Goal: Task Accomplishment & Management: Manage account settings

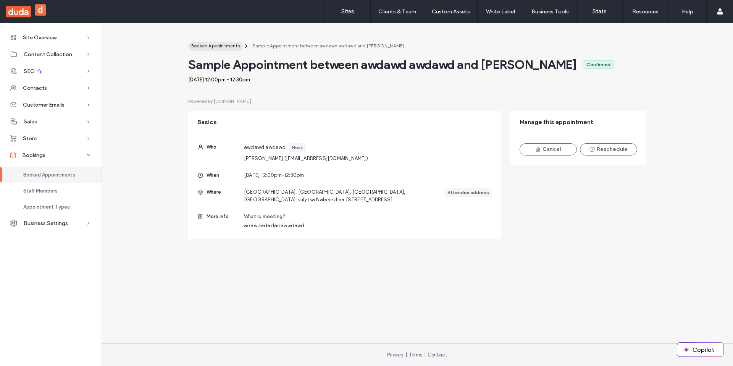
click at [213, 49] on button "Booked Appointments" at bounding box center [215, 46] width 55 height 9
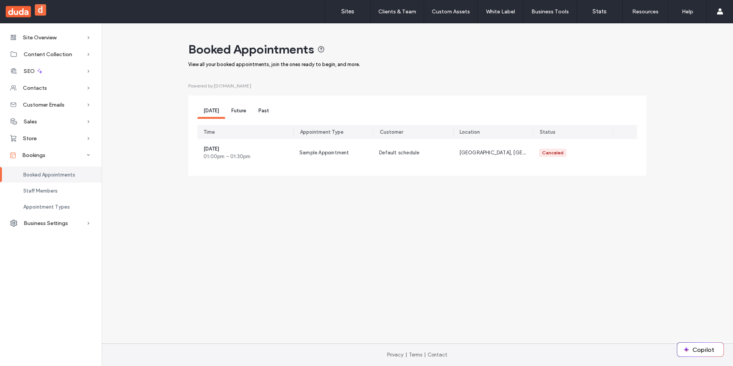
click at [244, 111] on span "Future" at bounding box center [238, 111] width 15 height 6
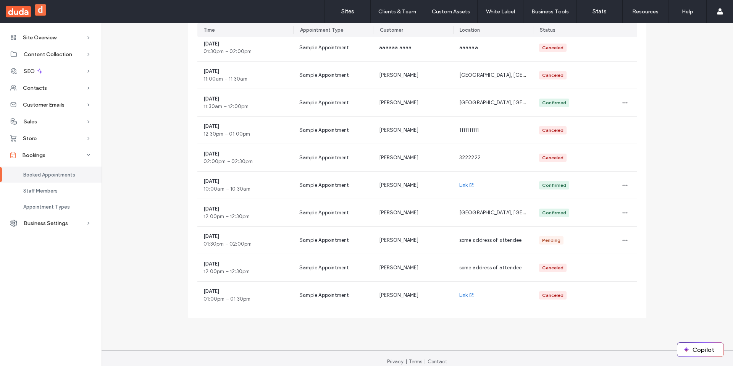
scroll to position [140, 0]
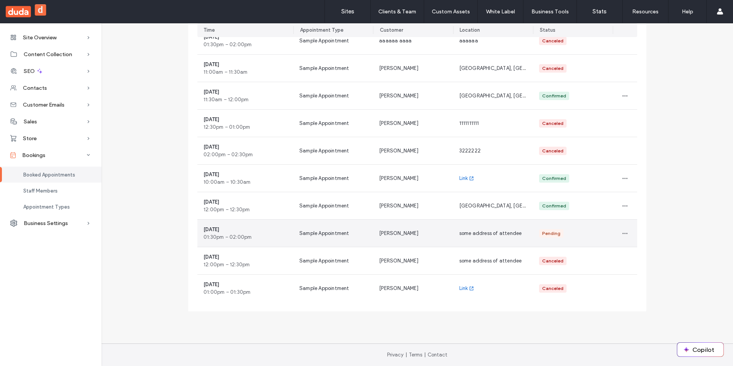
click at [511, 231] on span "some address of attendee" at bounding box center [491, 233] width 63 height 6
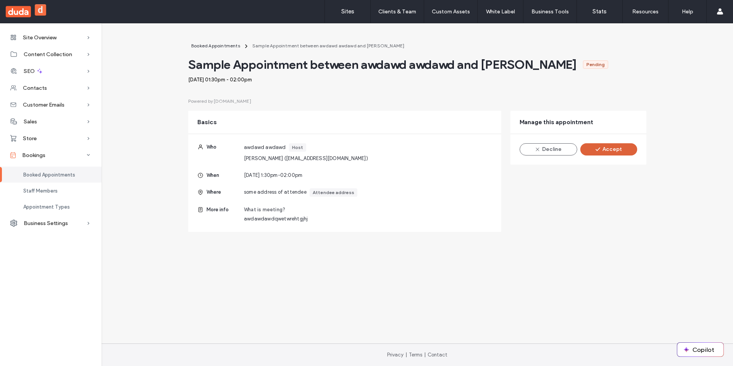
click at [614, 151] on button "Accept" at bounding box center [609, 149] width 57 height 12
click at [219, 45] on span "Booked Appointments" at bounding box center [215, 46] width 49 height 6
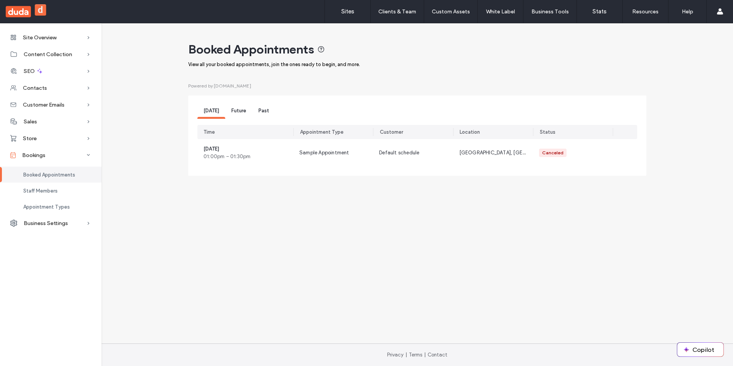
click at [237, 109] on span "Future" at bounding box center [238, 111] width 15 height 6
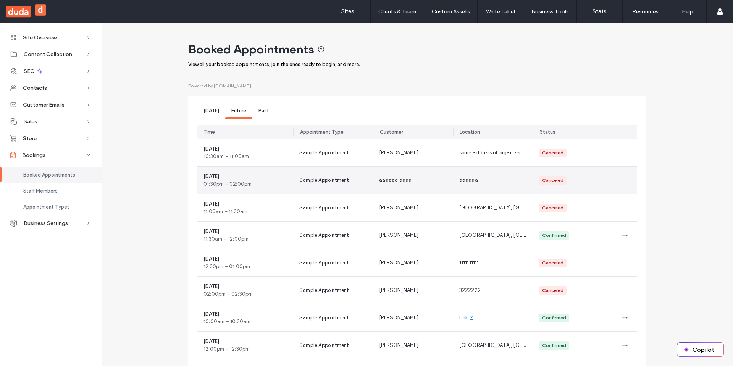
click at [407, 172] on div "aaaaaa aaaa" at bounding box center [413, 180] width 80 height 27
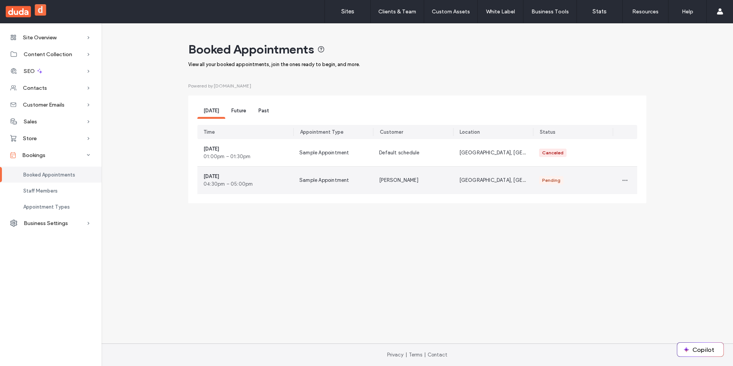
click at [417, 173] on div "[PERSON_NAME]" at bounding box center [413, 181] width 80 height 28
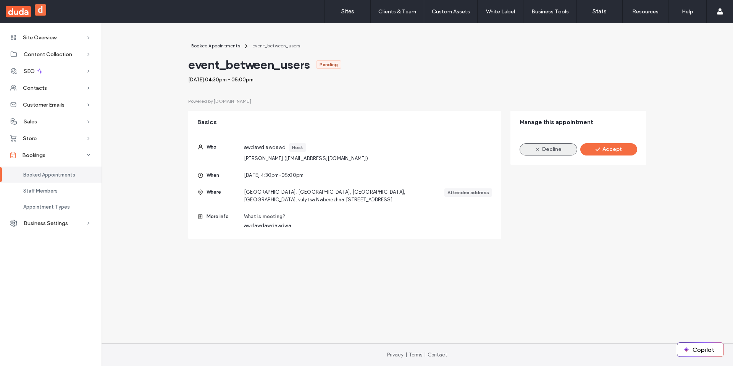
click at [558, 153] on button "Decline" at bounding box center [549, 149] width 58 height 12
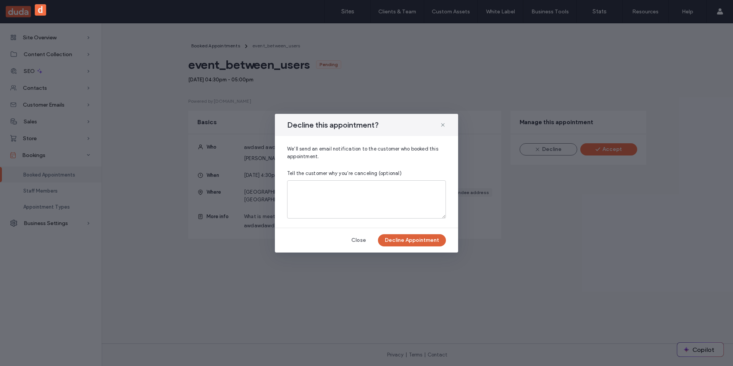
click at [420, 245] on button "Decline Appointment" at bounding box center [412, 240] width 68 height 12
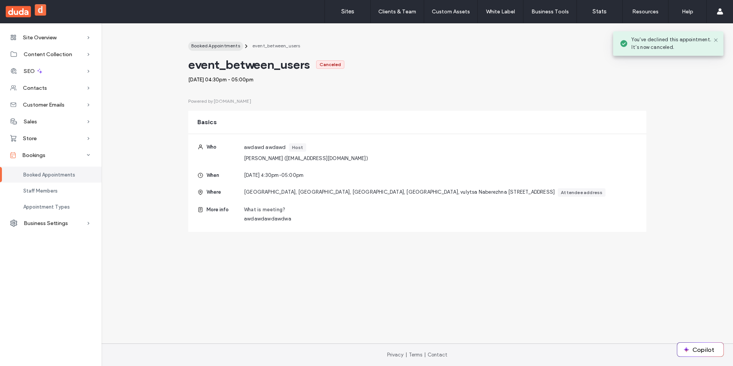
click at [225, 46] on span "Booked Appointments" at bounding box center [215, 46] width 49 height 6
